Goal: Transaction & Acquisition: Purchase product/service

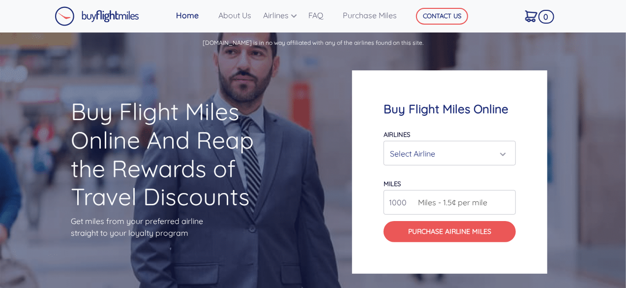
click at [470, 156] on div "Select Airline" at bounding box center [447, 153] width 114 height 19
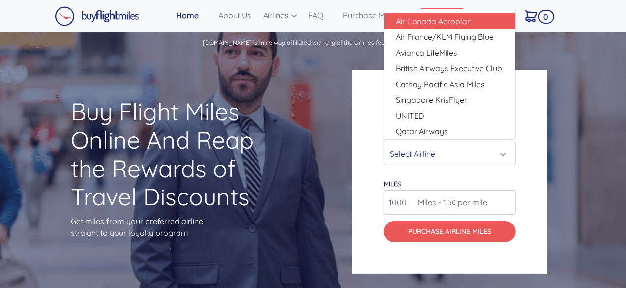
click at [436, 24] on span "Air Canada Aeroplan" at bounding box center [434, 21] width 76 height 12
select select "Air Canada Aeroplan"
type input "80000"
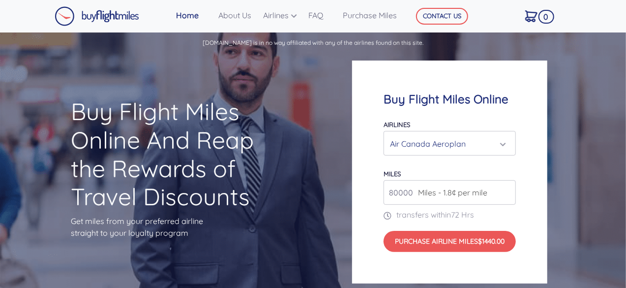
click at [507, 195] on input "80000" at bounding box center [449, 192] width 132 height 25
click at [412, 195] on input "80000" at bounding box center [449, 192] width 132 height 25
click at [504, 197] on input "2000000" at bounding box center [449, 192] width 132 height 25
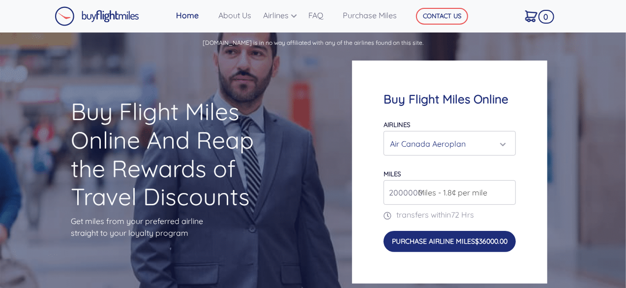
type input "2000000"
click at [451, 232] on button "Purchase Airline Miles $36000.00" at bounding box center [449, 240] width 132 height 21
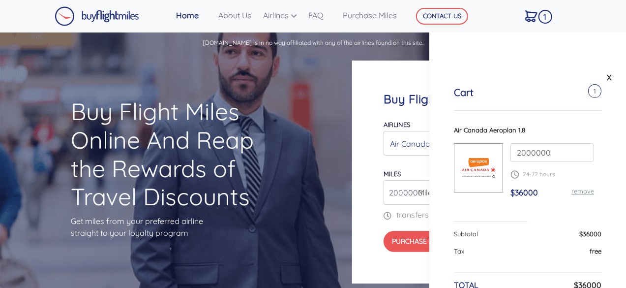
scroll to position [56, 0]
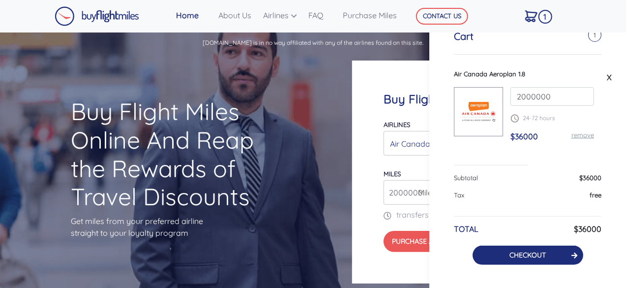
click at [511, 251] on link "CHECKOUT" at bounding box center [527, 254] width 36 height 9
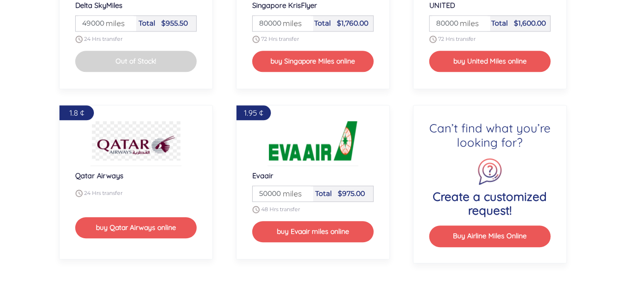
scroll to position [1212, 0]
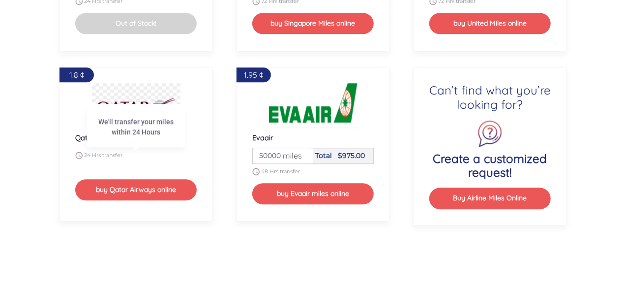
click at [150, 155] on div "24 Hrs transfer" at bounding box center [136, 154] width 122 height 7
